Goal: Task Accomplishment & Management: Manage account settings

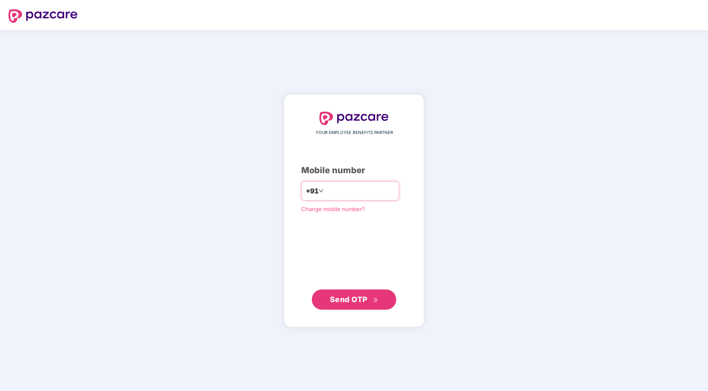
type input "**********"
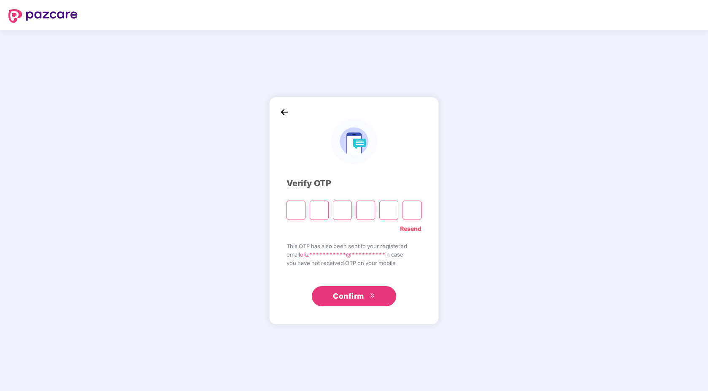
type input "*"
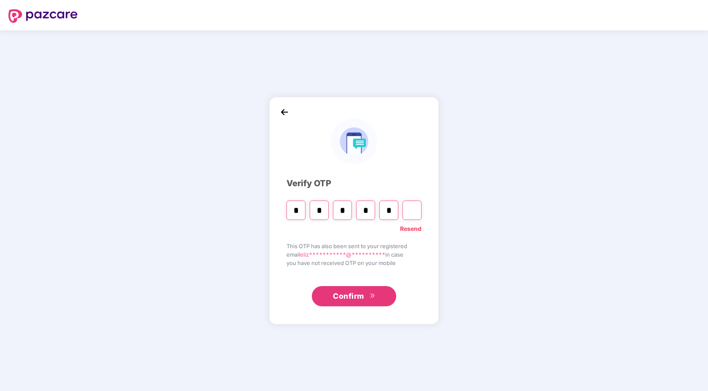
type input "*"
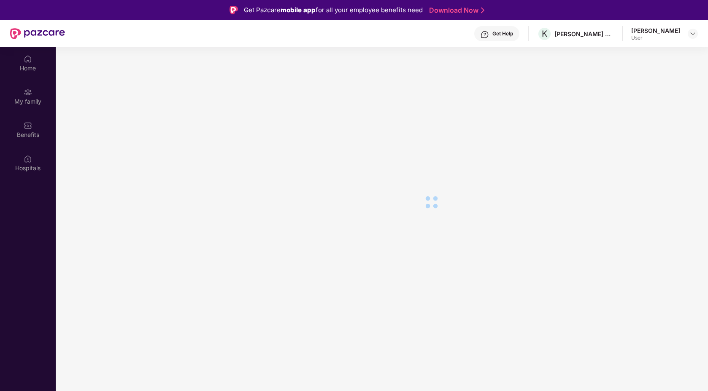
click at [698, 33] on header "Get Help K [PERSON_NAME] ADVISORS PRIVATE LIMITED [PERSON_NAME] User" at bounding box center [354, 33] width 708 height 27
click at [695, 32] on img at bounding box center [692, 33] width 7 height 7
click at [537, 109] on main at bounding box center [382, 242] width 652 height 391
click at [692, 35] on img at bounding box center [692, 33] width 7 height 7
click at [475, 95] on main at bounding box center [382, 242] width 652 height 391
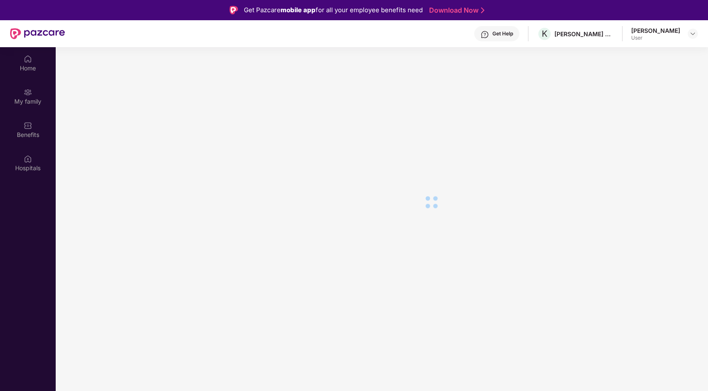
click at [693, 41] on div "Get Help K [PERSON_NAME] ADVISORS PRIVATE LIMITED [PERSON_NAME] User" at bounding box center [381, 33] width 633 height 27
click at [693, 38] on div at bounding box center [693, 34] width 10 height 10
click at [644, 51] on div "Switch Company" at bounding box center [653, 54] width 110 height 16
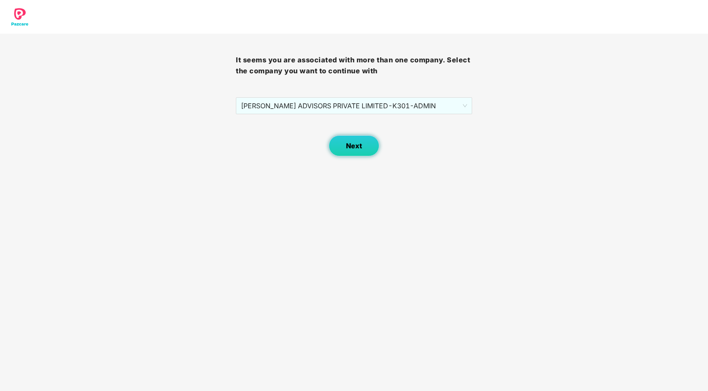
click at [364, 140] on button "Next" at bounding box center [354, 145] width 51 height 21
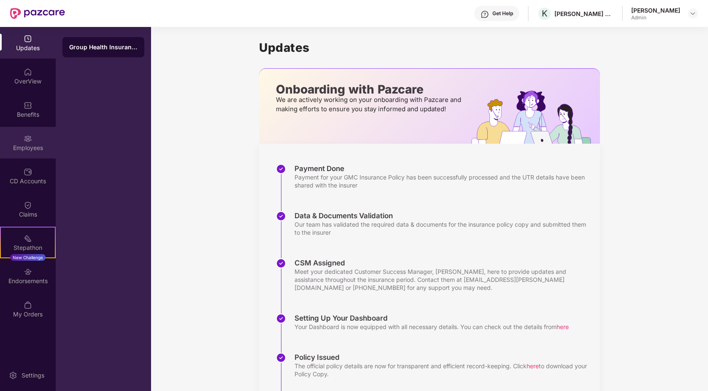
click at [34, 147] on div "Employees" at bounding box center [28, 148] width 56 height 8
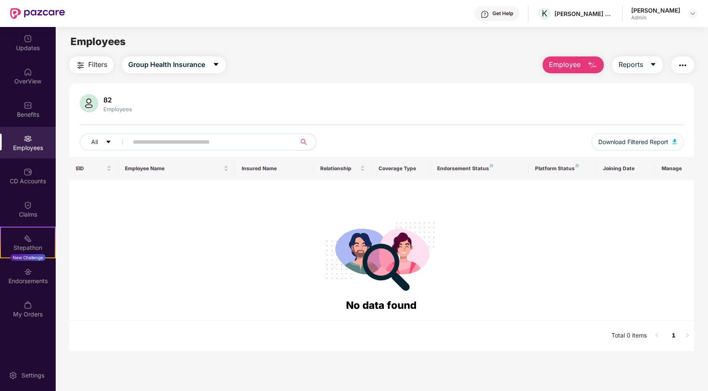
click at [175, 146] on input "text" at bounding box center [208, 142] width 151 height 13
type input "*******"
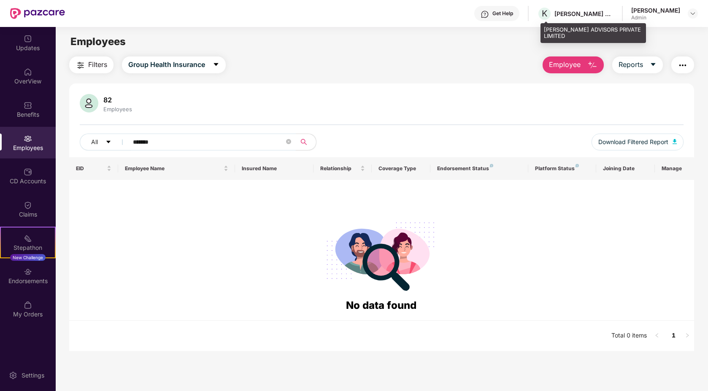
click at [585, 18] on div "K [PERSON_NAME] ADVISORS PRIVATE LIMITED" at bounding box center [575, 13] width 76 height 15
click at [693, 14] on img at bounding box center [692, 13] width 7 height 7
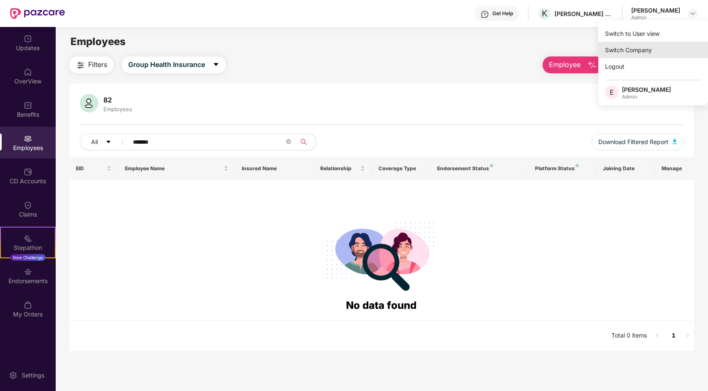
click at [644, 47] on div "Switch Company" at bounding box center [653, 50] width 110 height 16
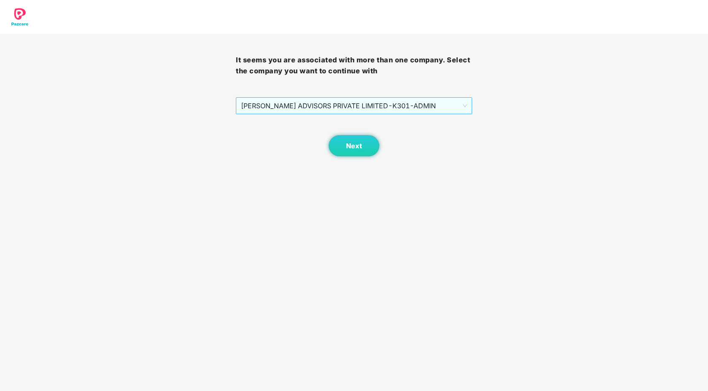
click at [343, 110] on span "[PERSON_NAME] ADVISORS PRIVATE LIMITED - K301 - ADMIN" at bounding box center [354, 106] width 226 height 16
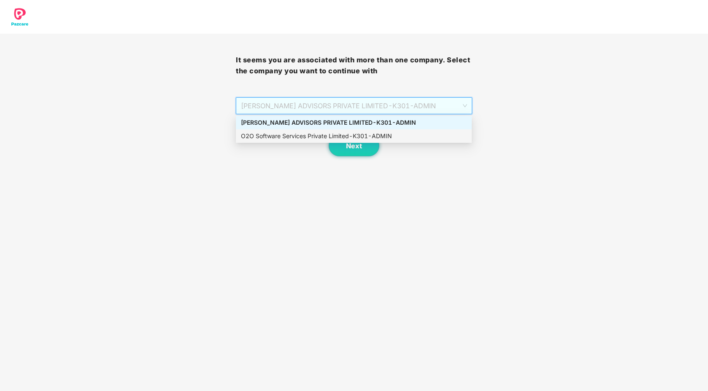
click at [333, 135] on div "O2O Software Services Private Limited - K301 - ADMIN" at bounding box center [354, 136] width 226 height 9
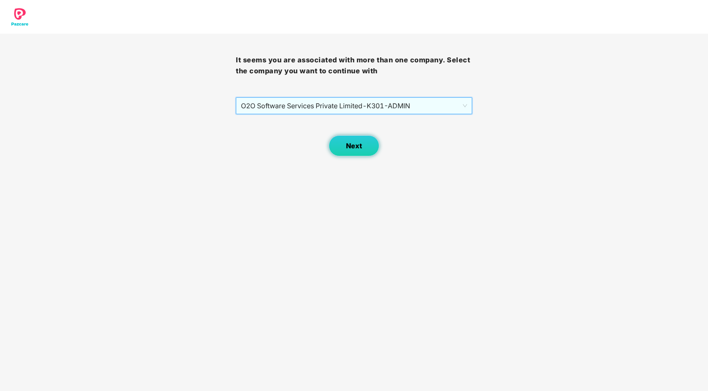
click at [368, 135] on button "Next" at bounding box center [354, 145] width 51 height 21
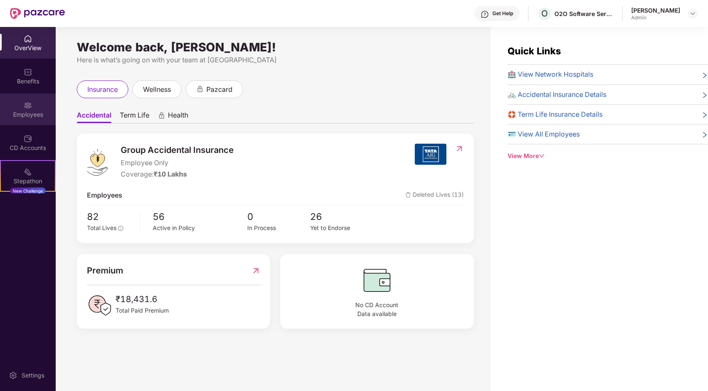
click at [30, 115] on div "Employees" at bounding box center [28, 115] width 56 height 8
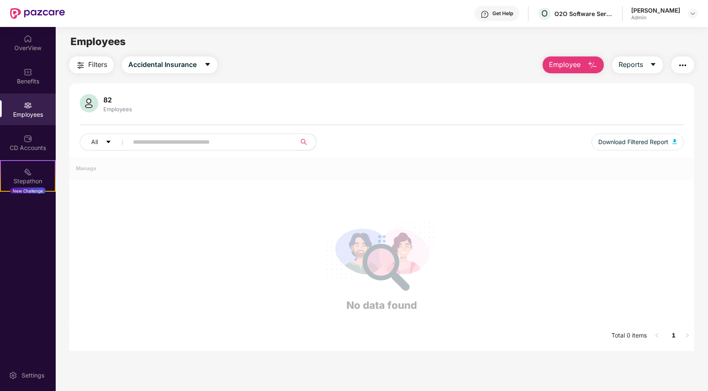
click at [153, 146] on input "text" at bounding box center [208, 142] width 151 height 13
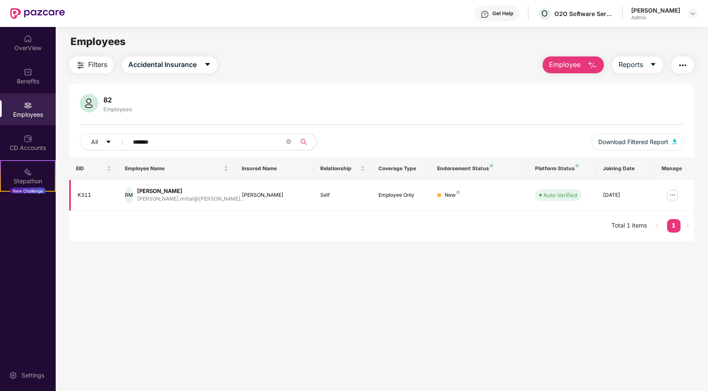
type input "*******"
click at [177, 193] on div "Rishank Mittal" at bounding box center [190, 191] width 107 height 8
click at [671, 189] on img at bounding box center [672, 195] width 13 height 13
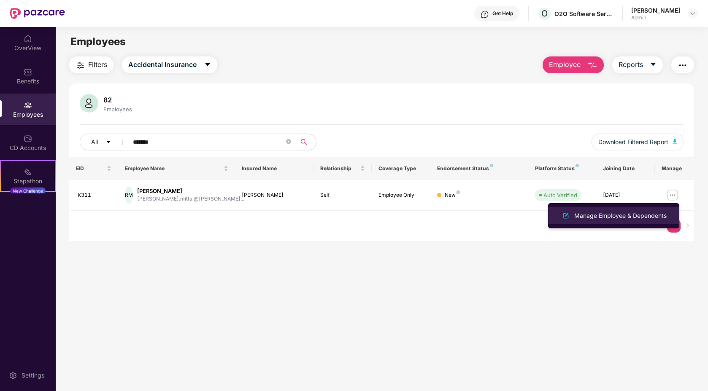
click at [623, 218] on div "Manage Employee & Dependents" at bounding box center [620, 215] width 96 height 9
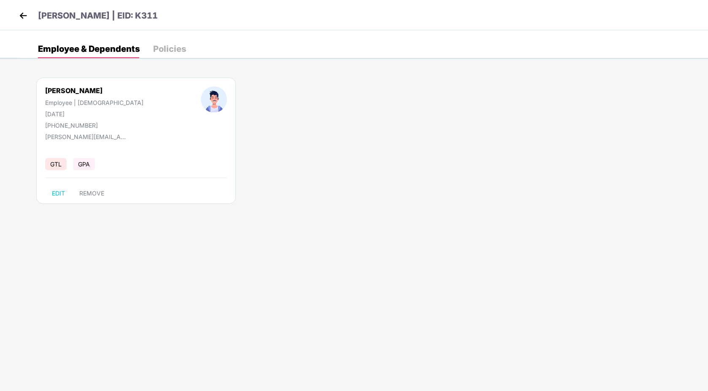
click at [22, 16] on img at bounding box center [23, 15] width 13 height 13
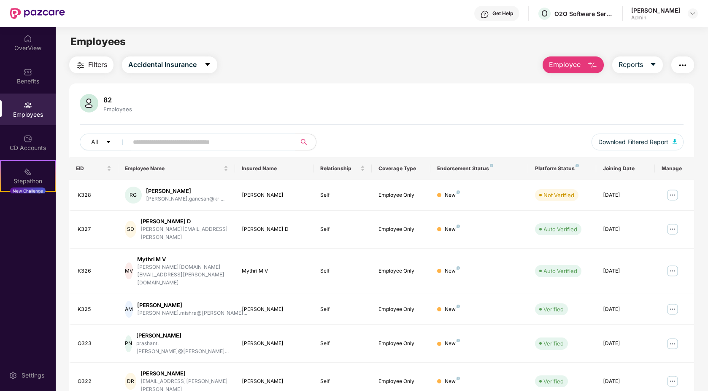
click at [604, 23] on div "Get Help O O2O Software Services Private Limited Elizabeth Sunny Admin" at bounding box center [381, 13] width 633 height 27
click at [695, 13] on img at bounding box center [692, 13] width 7 height 7
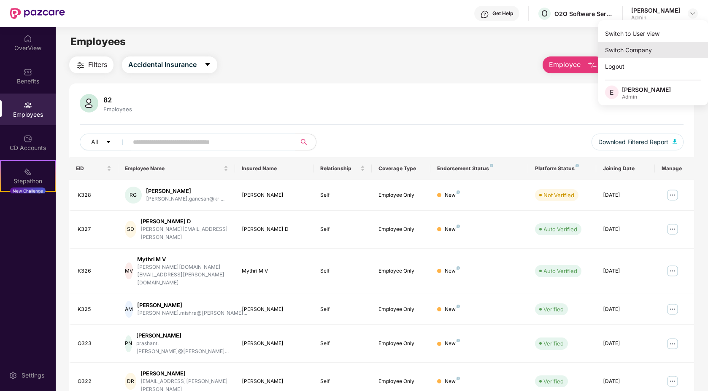
click at [643, 49] on div "Switch Company" at bounding box center [653, 50] width 110 height 16
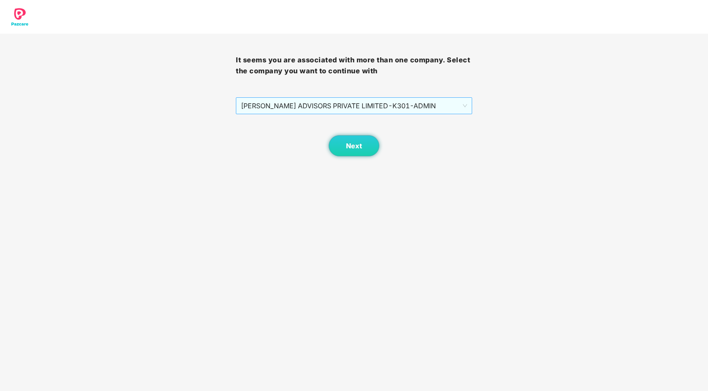
click at [466, 107] on span "KRISTAL ADVISORS PRIVATE LIMITED - K301 - ADMIN" at bounding box center [354, 106] width 226 height 16
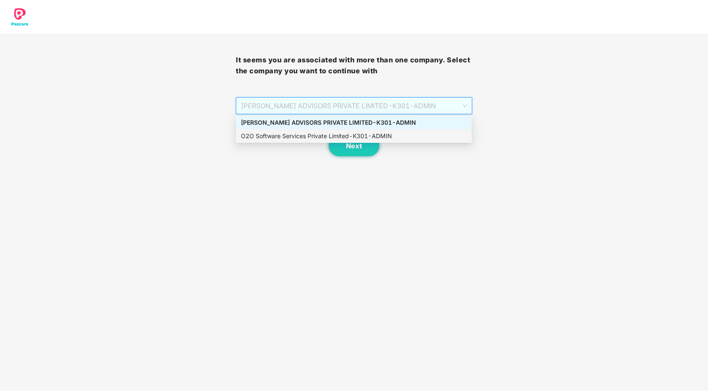
click at [351, 138] on div "O2O Software Services Private Limited - K301 - ADMIN" at bounding box center [354, 136] width 226 height 9
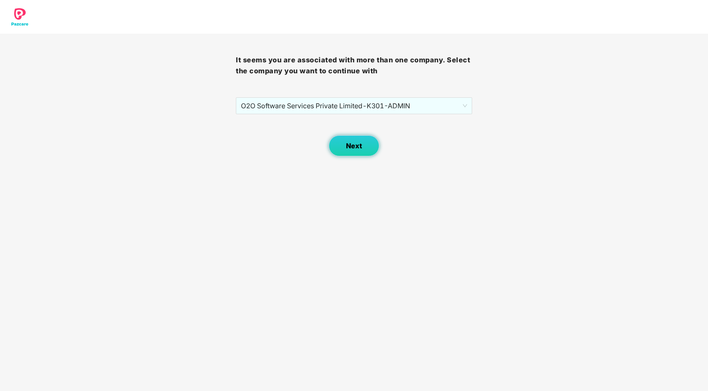
click at [351, 153] on button "Next" at bounding box center [354, 145] width 51 height 21
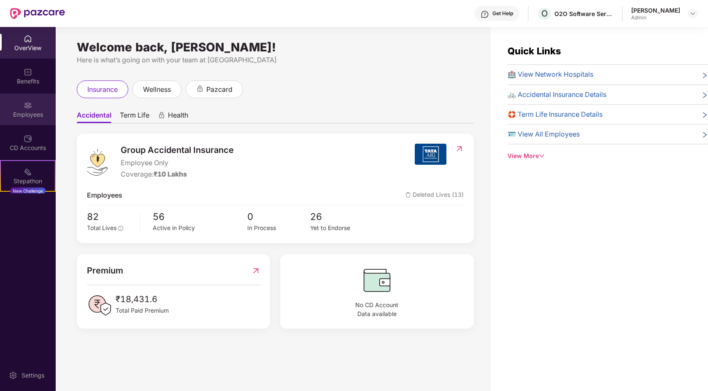
click at [37, 111] on div "Employees" at bounding box center [28, 115] width 56 height 8
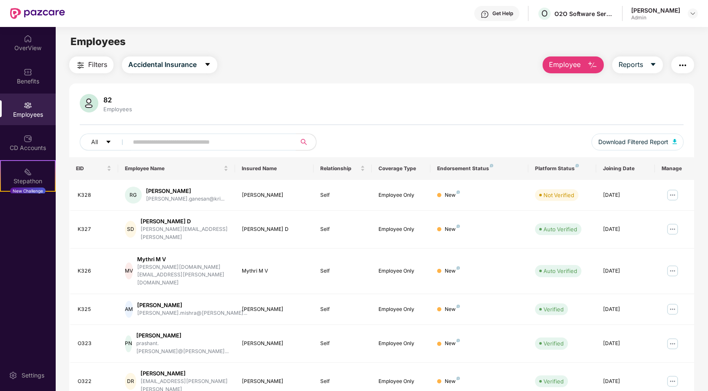
click at [178, 141] on input "text" at bounding box center [208, 142] width 151 height 13
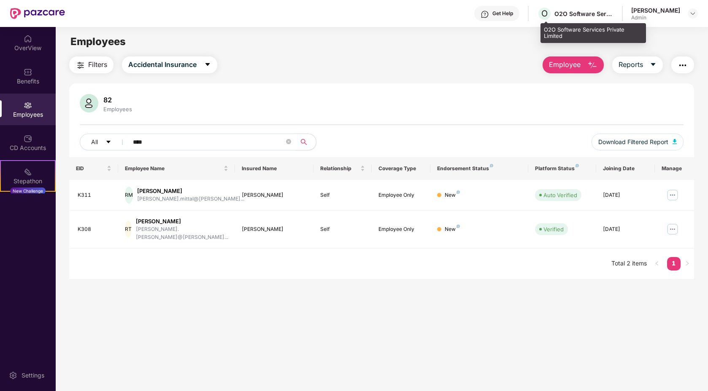
type input "****"
click at [606, 16] on div "O2O Software Services Private Limited" at bounding box center [583, 14] width 59 height 8
click at [691, 12] on img at bounding box center [692, 13] width 7 height 7
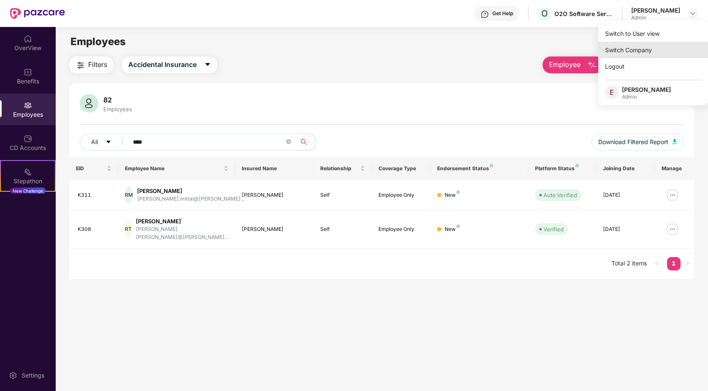
click at [623, 52] on div "Switch Company" at bounding box center [653, 50] width 110 height 16
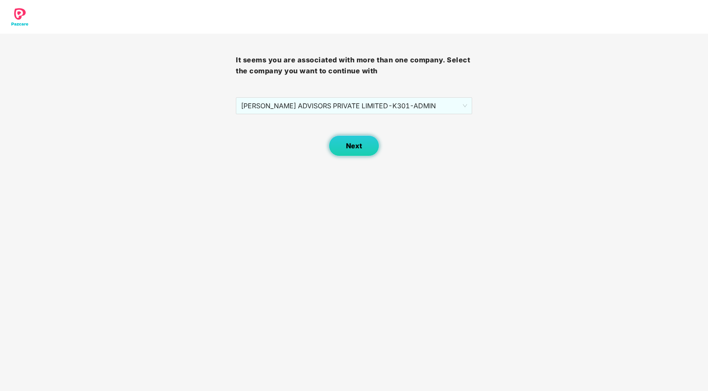
click at [360, 144] on span "Next" at bounding box center [354, 146] width 16 height 8
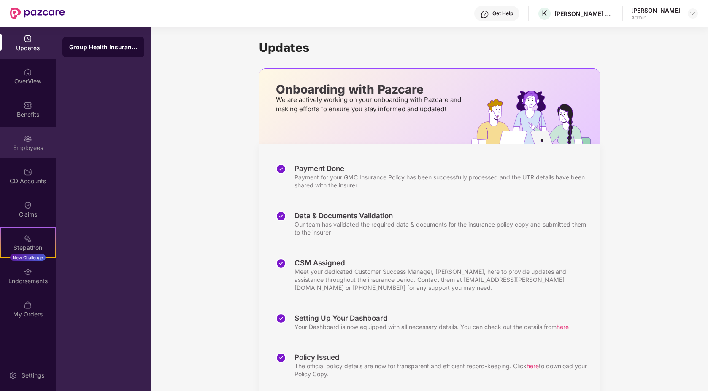
click at [39, 149] on div "Employees" at bounding box center [28, 148] width 56 height 8
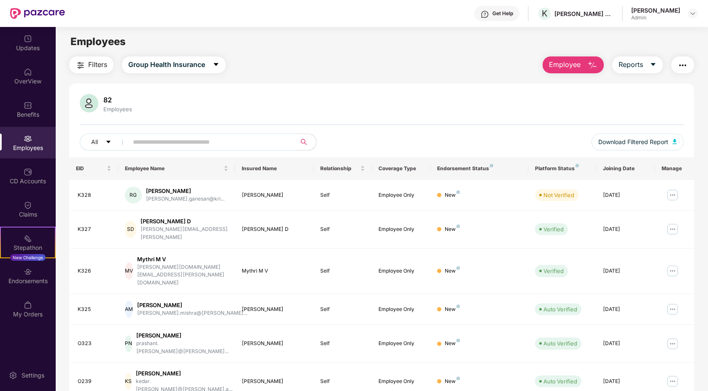
click at [132, 143] on span at bounding box center [209, 142] width 173 height 17
type input "*****"
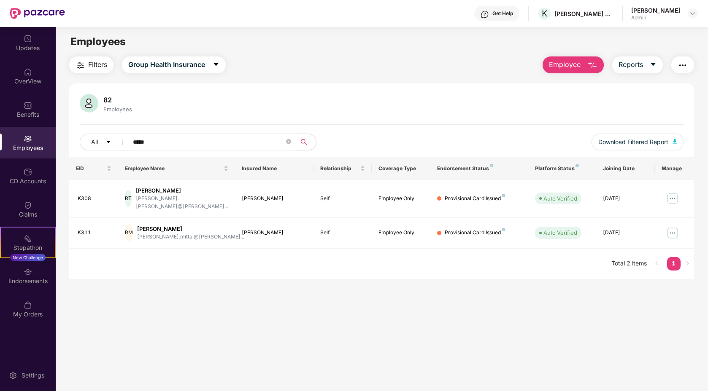
type input "*****"
click at [162, 225] on div "Rishank Mittal" at bounding box center [190, 229] width 107 height 8
click at [133, 225] on div "RM" at bounding box center [129, 233] width 8 height 17
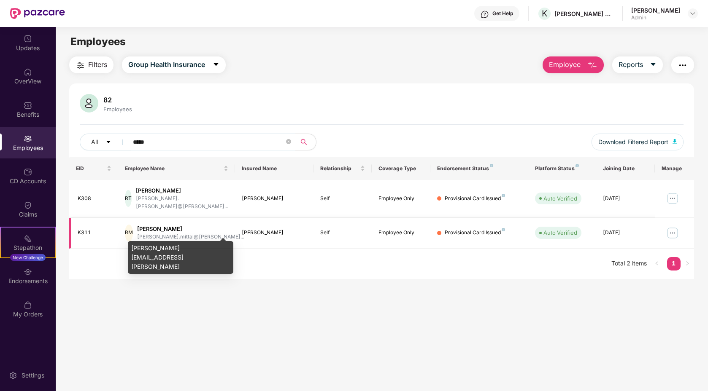
click at [159, 225] on div "Rishank Mittal" at bounding box center [190, 229] width 107 height 8
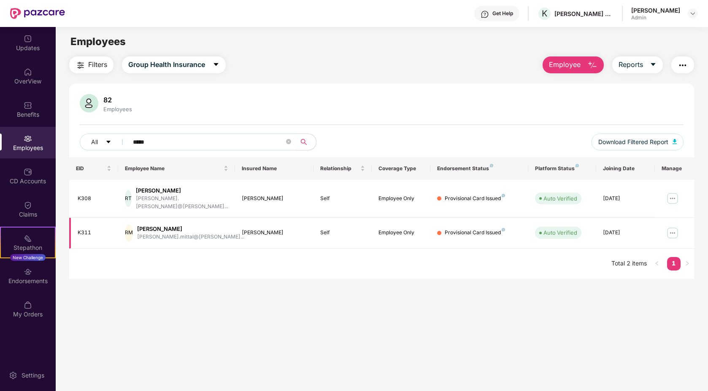
click at [672, 227] on img at bounding box center [672, 233] width 13 height 13
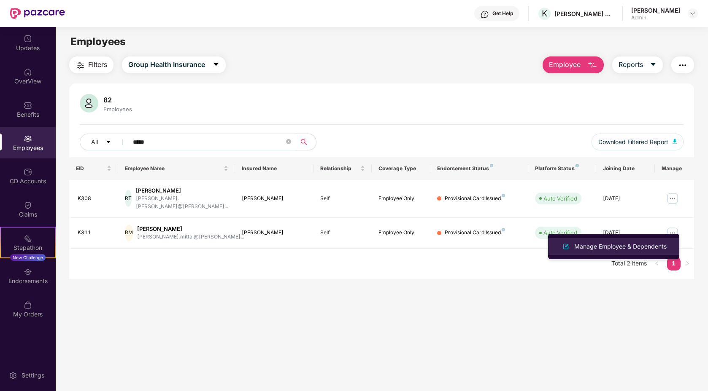
click at [615, 242] on div "Manage Employee & Dependents" at bounding box center [620, 246] width 96 height 9
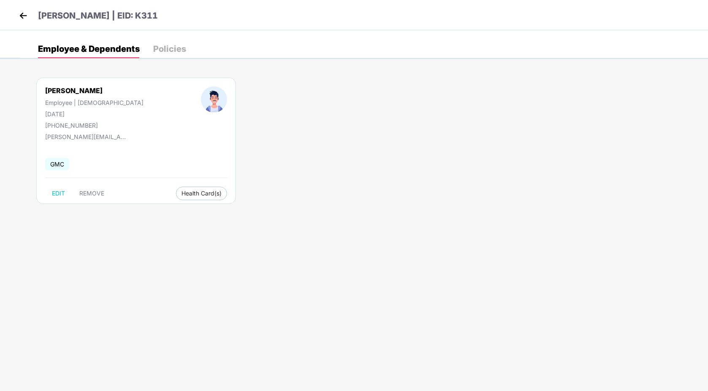
click at [158, 51] on div "Policies" at bounding box center [169, 49] width 33 height 8
